Goal: Task Accomplishment & Management: Use online tool/utility

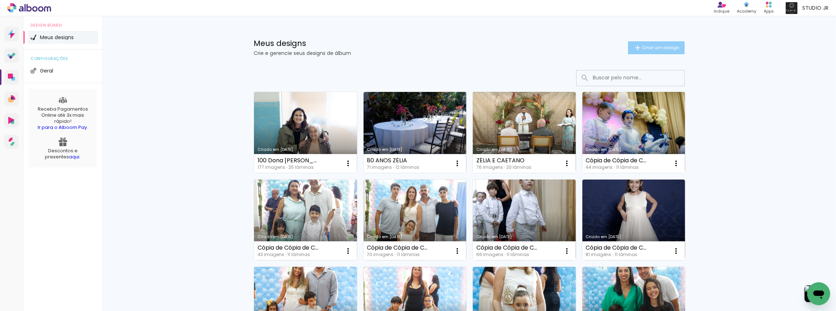
click at [651, 47] on span "Criar um design" at bounding box center [660, 47] width 37 height 5
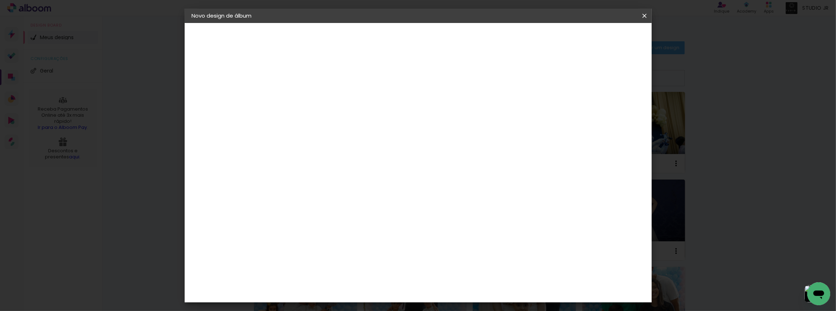
click at [309, 93] on input at bounding box center [309, 96] width 0 height 11
type input "[PERSON_NAME]"
type paper-input "[PERSON_NAME]"
click at [0, 0] on slot "Avançar" at bounding box center [0, 0] width 0 height 0
click at [443, 110] on paper-item "Tamanho Livre" at bounding box center [409, 109] width 69 height 16
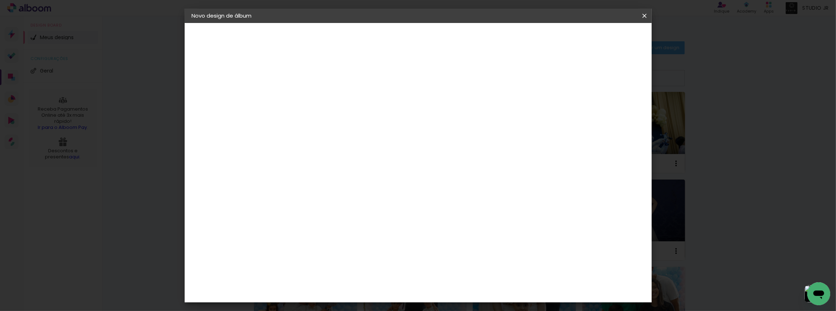
click at [443, 41] on paper-button "Avançar" at bounding box center [425, 38] width 35 height 12
click at [607, 42] on paper-button "Iniciar design" at bounding box center [583, 38] width 47 height 12
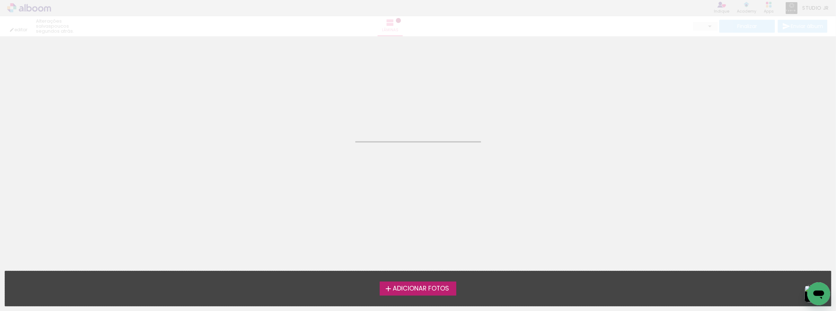
click at [412, 287] on span "Adicionar Fotos" at bounding box center [420, 288] width 56 height 6
click at [0, 0] on input "file" at bounding box center [0, 0] width 0 height 0
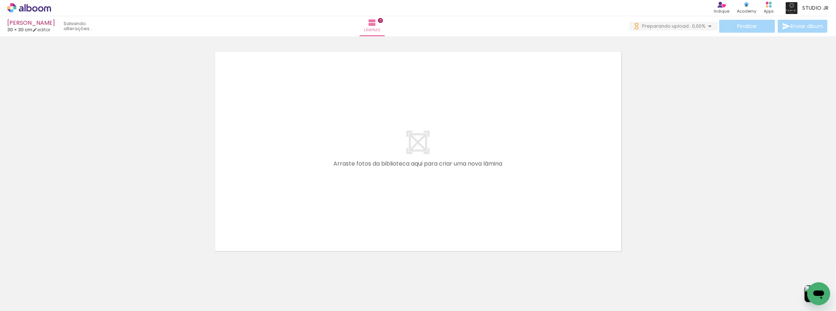
click at [21, 302] on span "Adicionar Fotos" at bounding box center [26, 301] width 22 height 8
click at [0, 0] on input "file" at bounding box center [0, 0] width 0 height 0
